Goal: Task Accomplishment & Management: Manage account settings

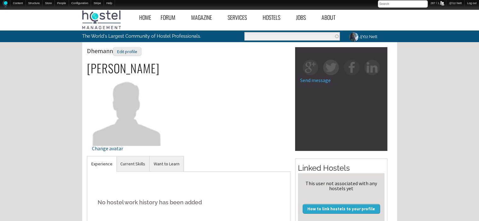
click at [137, 155] on div "Change avatar" at bounding box center [129, 116] width 85 height 80
click at [138, 163] on link "Current Skills" at bounding box center [132, 163] width 33 height 15
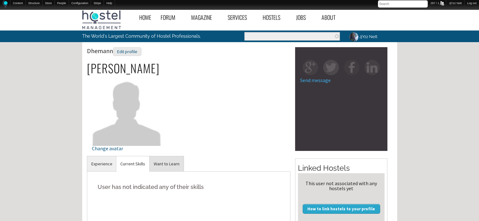
click at [167, 165] on link "Want to Learn" at bounding box center [166, 163] width 34 height 15
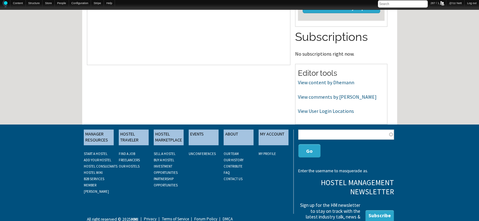
scroll to position [205, 0]
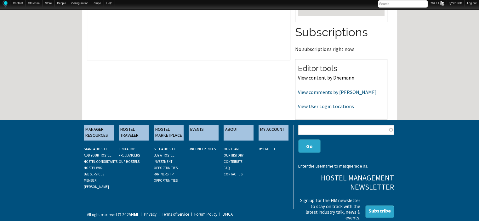
click at [329, 79] on link "View content by Dhemann" at bounding box center [326, 78] width 56 height 6
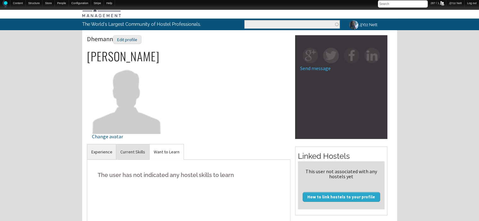
click at [136, 151] on link "Current Skills" at bounding box center [132, 151] width 33 height 15
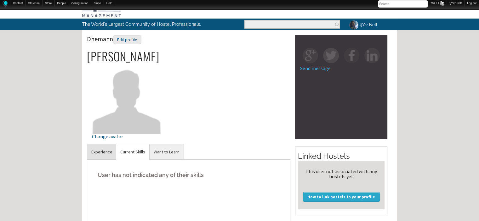
click at [96, 152] on link "Experience" at bounding box center [101, 151] width 29 height 15
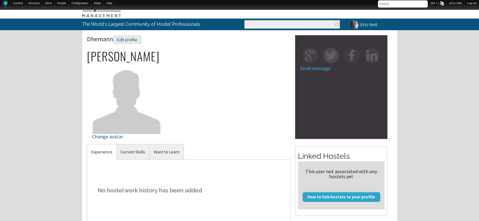
click at [153, 162] on div "No hostel work history has been added" at bounding box center [189, 207] width 204 height 94
click at [131, 149] on link "Current Skills" at bounding box center [132, 151] width 33 height 15
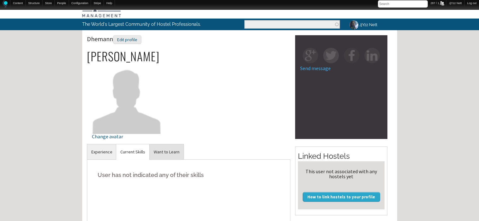
click at [167, 149] on link "Want to Learn" at bounding box center [166, 151] width 34 height 15
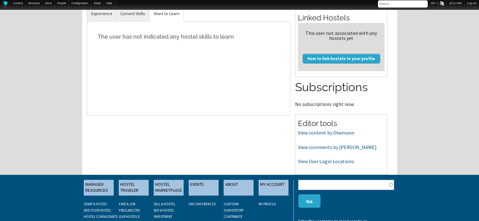
scroll to position [159, 0]
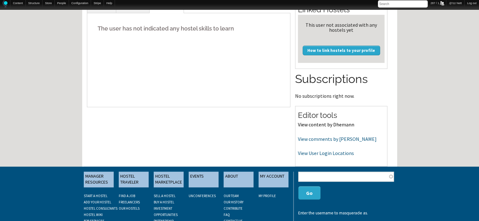
click at [321, 123] on link "View content by Dhemann" at bounding box center [326, 124] width 56 height 6
click at [346, 139] on link "View comments by Dhemann" at bounding box center [337, 139] width 79 height 6
click at [317, 152] on link "View User Login Locations" at bounding box center [326, 153] width 56 height 6
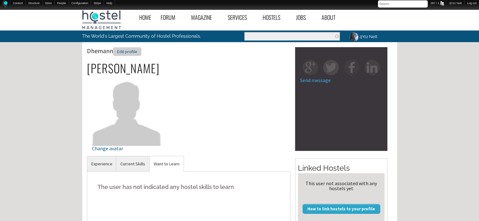
click at [134, 53] on div "Edit profile" at bounding box center [127, 51] width 28 height 9
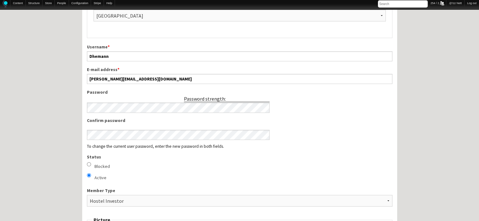
scroll to position [276, 0]
